Goal: Task Accomplishment & Management: Manage account settings

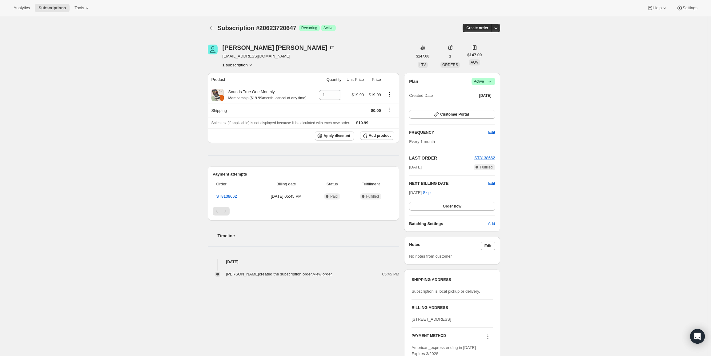
drag, startPoint x: 411, startPoint y: 194, endPoint x: 430, endPoint y: 191, distance: 19.5
click at [430, 191] on span "Nov 6, 2025 · Skip" at bounding box center [420, 192] width 22 height 5
copy span "Nov 6, 202"
click at [486, 82] on span "|" at bounding box center [485, 81] width 1 height 5
drag, startPoint x: 484, startPoint y: 94, endPoint x: 450, endPoint y: 92, distance: 34.2
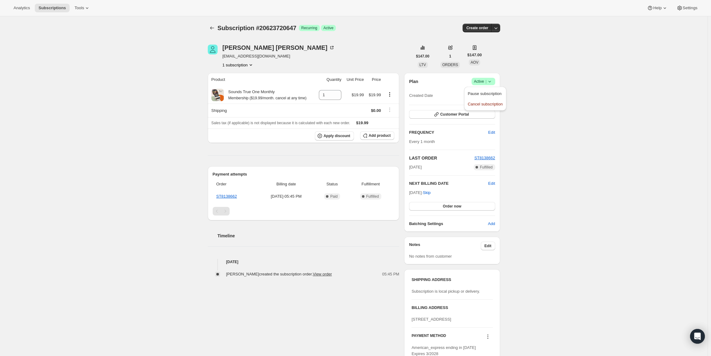
click at [484, 94] on span "Pause subscription" at bounding box center [485, 93] width 34 height 5
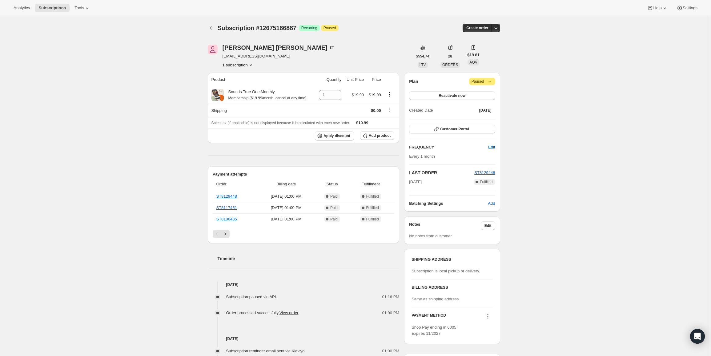
drag, startPoint x: 422, startPoint y: 182, endPoint x: 407, endPoint y: 182, distance: 14.8
click at [407, 182] on div "Plan Attention Paused | Reactivate now Created Date [DATE] Customer Portal FREQ…" at bounding box center [452, 142] width 96 height 139
copy span "[DATE]"
